Goal: Information Seeking & Learning: Learn about a topic

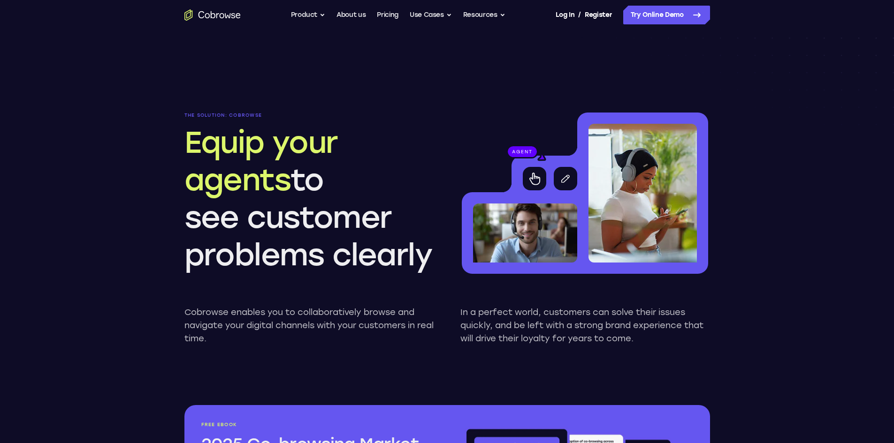
scroll to position [798, 0]
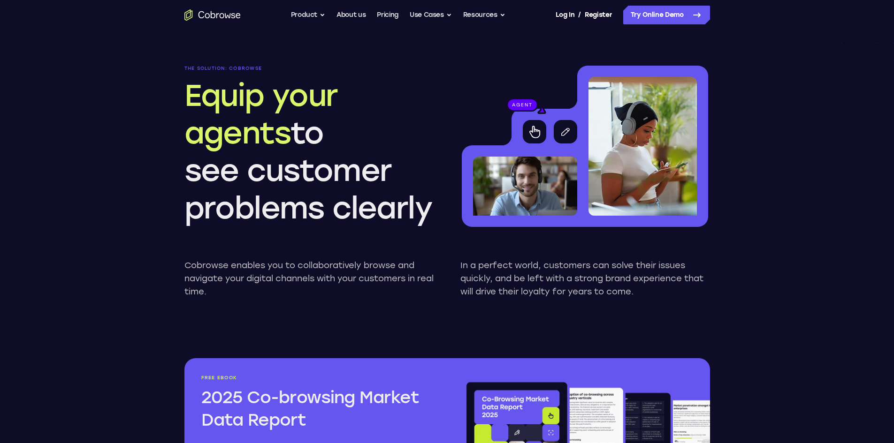
click at [609, 260] on p "In a perfect world, customers can solve their issues quickly, and be left with …" at bounding box center [585, 278] width 250 height 39
click at [556, 166] on img at bounding box center [525, 186] width 104 height 59
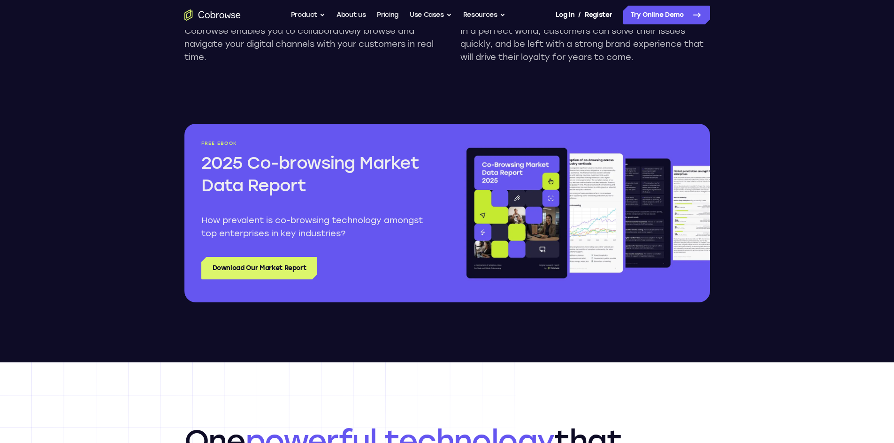
scroll to position [1079, 0]
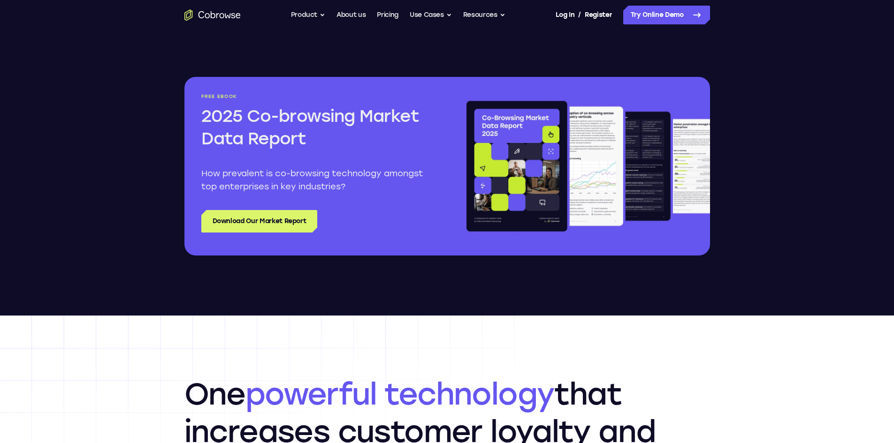
click at [503, 158] on img at bounding box center [587, 166] width 246 height 145
click at [301, 216] on link "Download Our Market Report" at bounding box center [259, 221] width 116 height 23
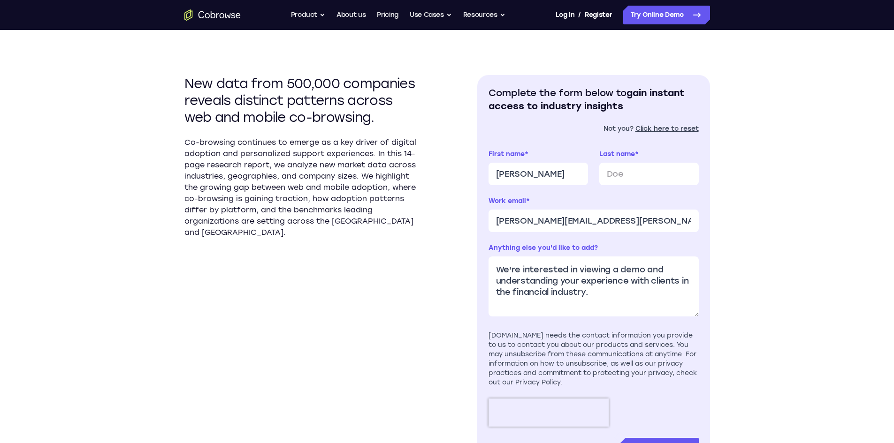
scroll to position [235, 0]
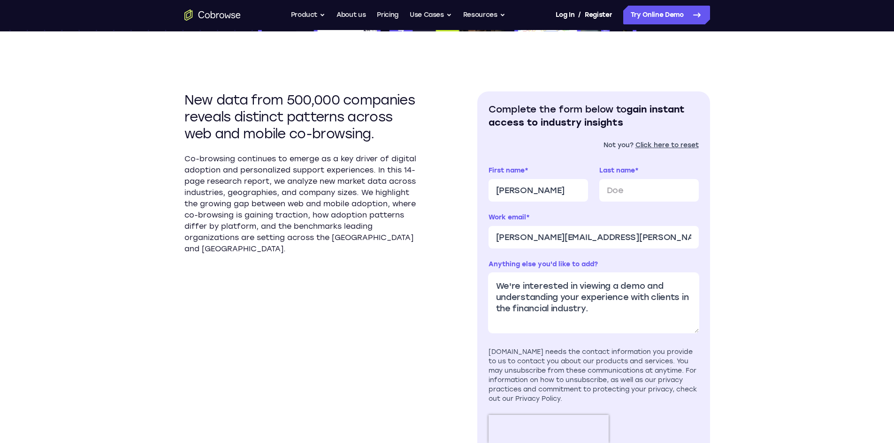
drag, startPoint x: 625, startPoint y: 312, endPoint x: 462, endPoint y: 275, distance: 166.4
click at [462, 275] on div "New data from 500,000 companies reveals distinct patterns across web and mobile…" at bounding box center [447, 282] width 526 height 502
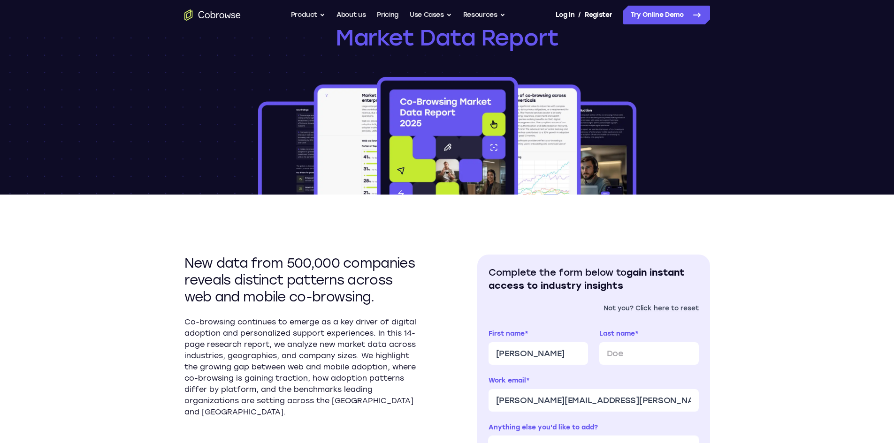
scroll to position [0, 0]
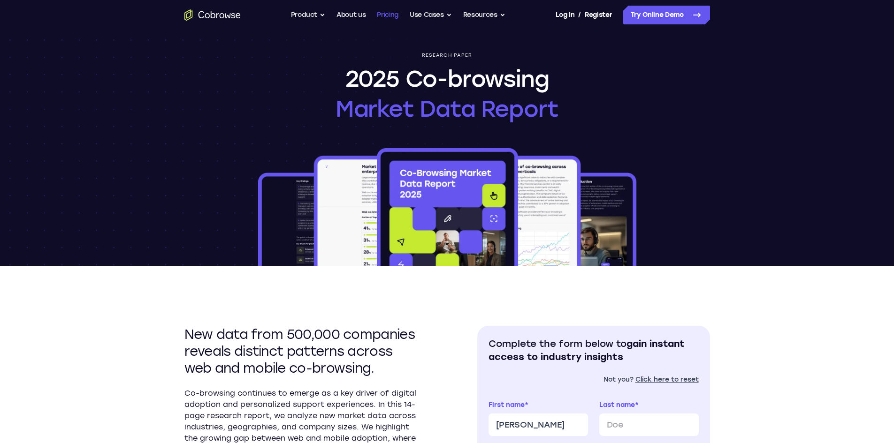
click at [391, 18] on link "Pricing" at bounding box center [388, 15] width 22 height 19
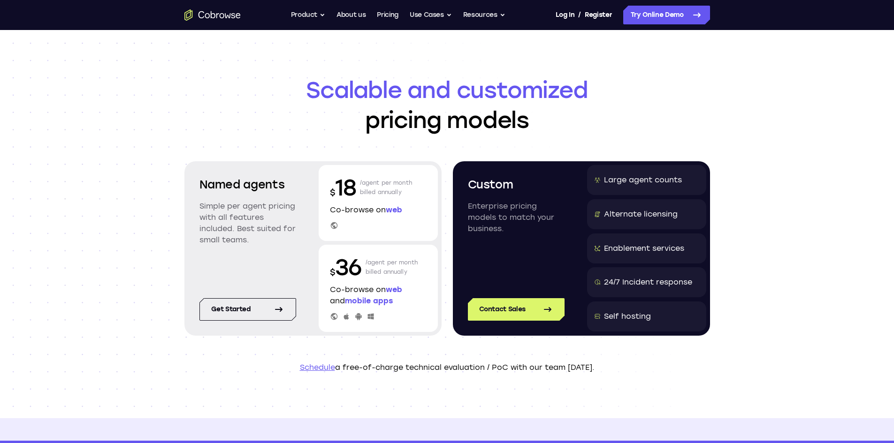
click at [373, 213] on p "Co-browse on web" at bounding box center [378, 210] width 97 height 11
click at [314, 15] on button "Product" at bounding box center [308, 15] width 35 height 19
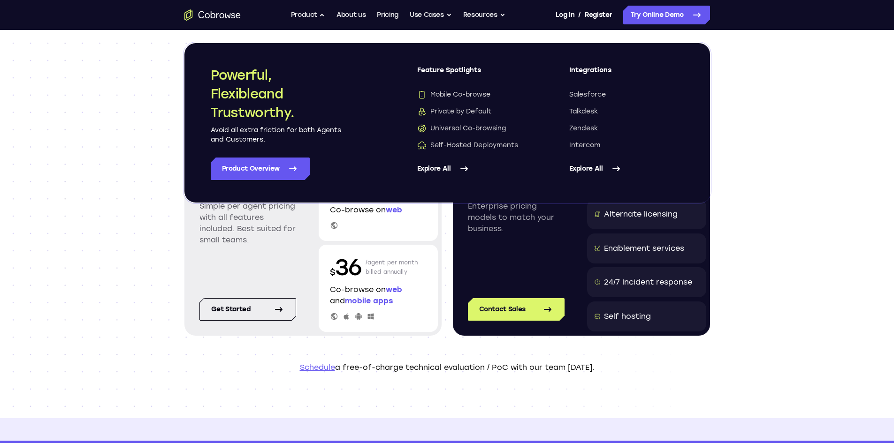
click at [438, 167] on link "Explore All" at bounding box center [474, 169] width 115 height 23
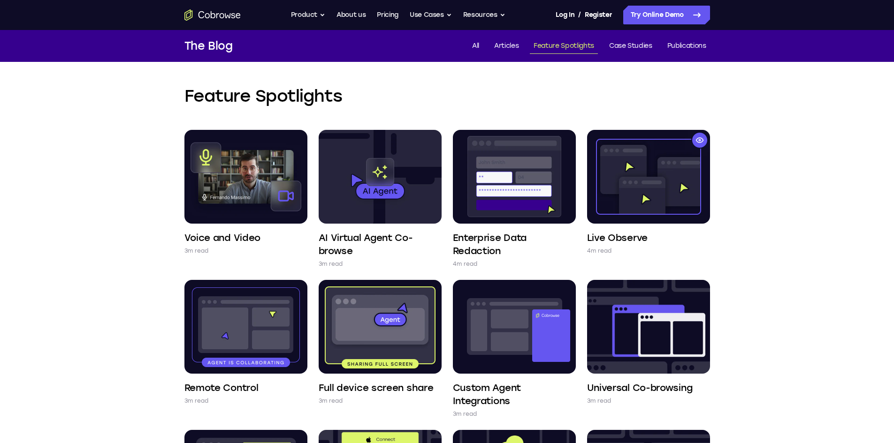
scroll to position [15, 0]
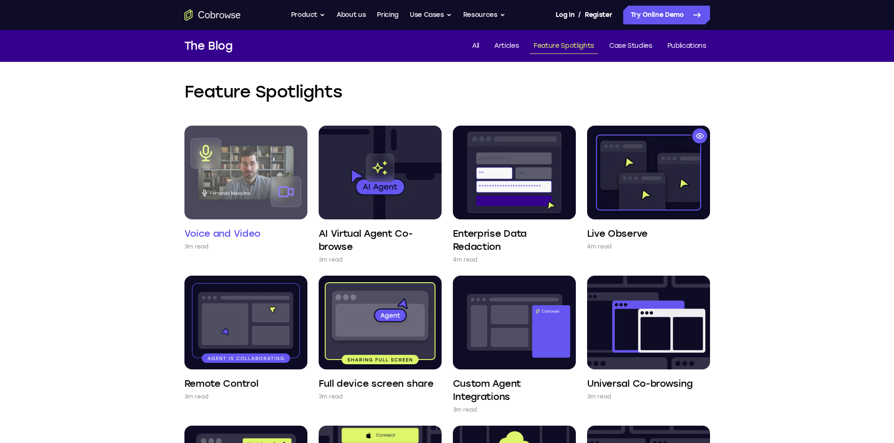
click at [237, 168] on img at bounding box center [245, 173] width 123 height 94
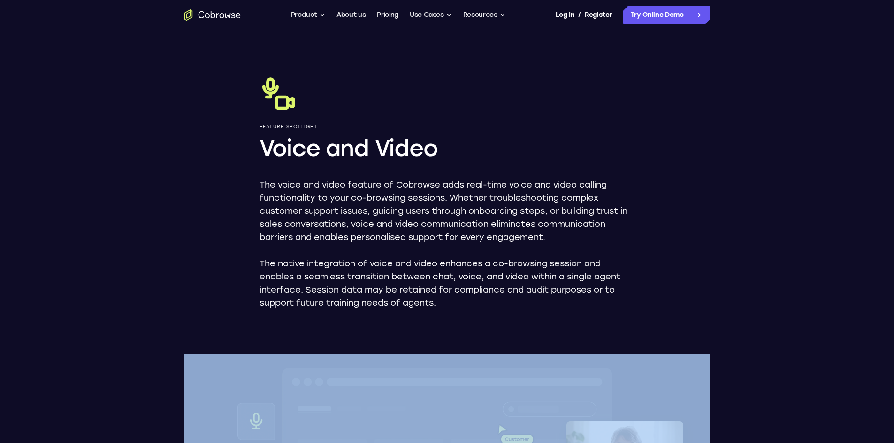
drag, startPoint x: 0, startPoint y: 0, endPoint x: 161, endPoint y: 280, distance: 323.1
